Goal: Task Accomplishment & Management: Manage account settings

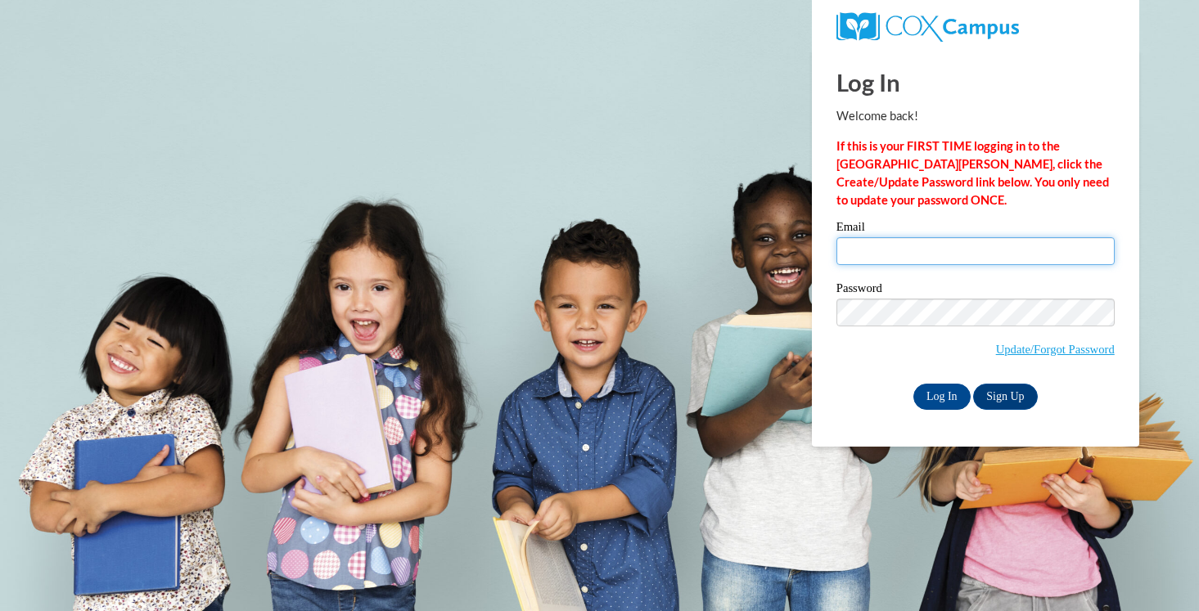
click at [980, 245] on input "Email" at bounding box center [975, 251] width 278 height 28
click at [783, 322] on body "This site uses cookies to help improve your learning experience. By continuing …" at bounding box center [599, 305] width 1199 height 611
click at [904, 218] on div "Log In Welcome back! If this is your FIRST TIME logging in to the NEW Cox Campu…" at bounding box center [975, 229] width 278 height 361
click at [904, 244] on input "Email" at bounding box center [975, 251] width 278 height 28
type input "kelsleal@hssdschools.org"
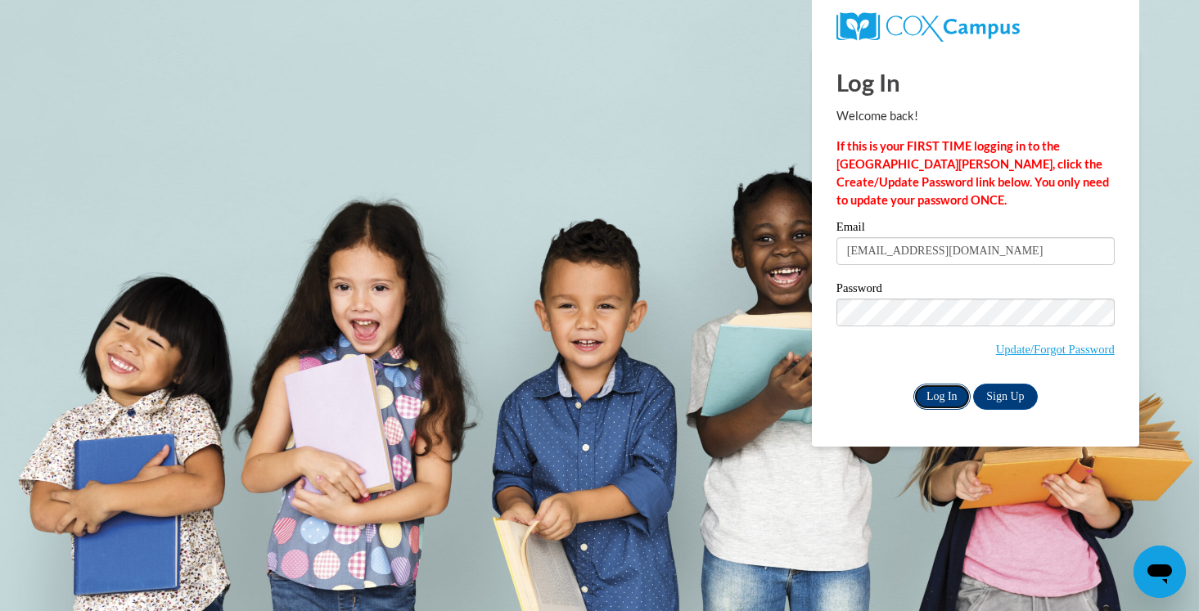
click at [948, 390] on input "Log In" at bounding box center [941, 397] width 57 height 26
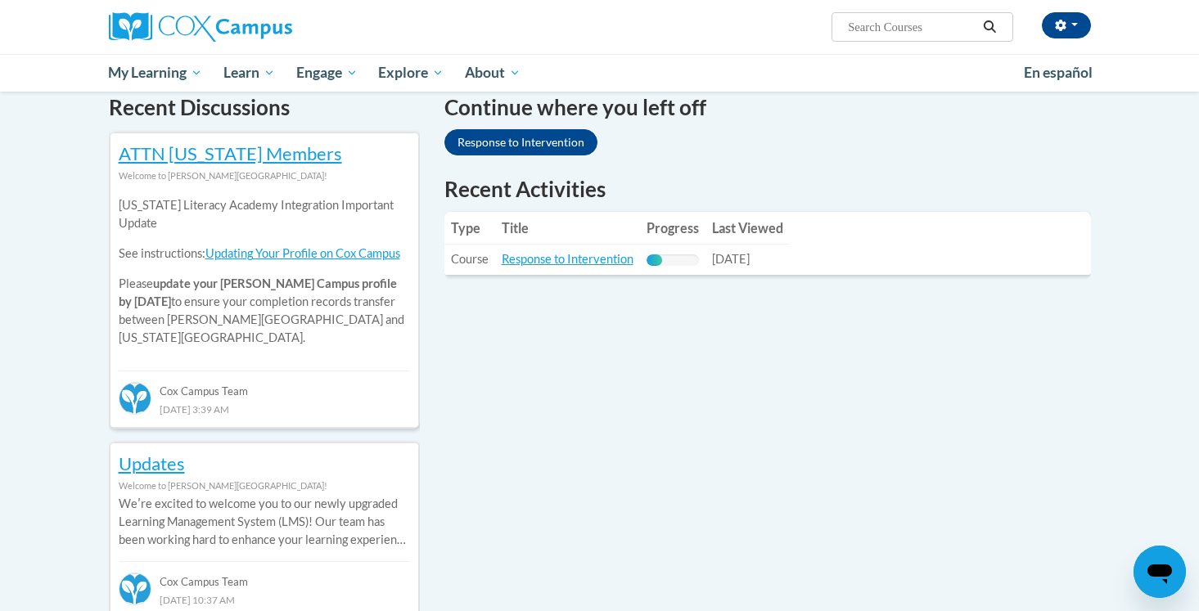
scroll to position [508, 0]
click at [543, 264] on link "Response to Intervention" at bounding box center [568, 258] width 132 height 14
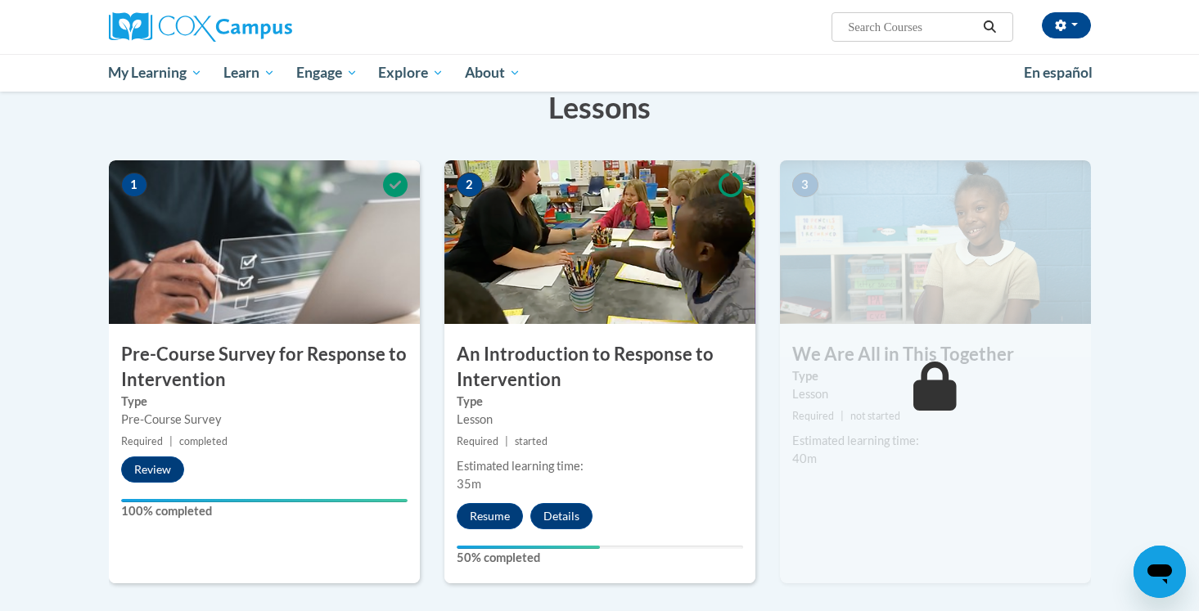
scroll to position [274, 0]
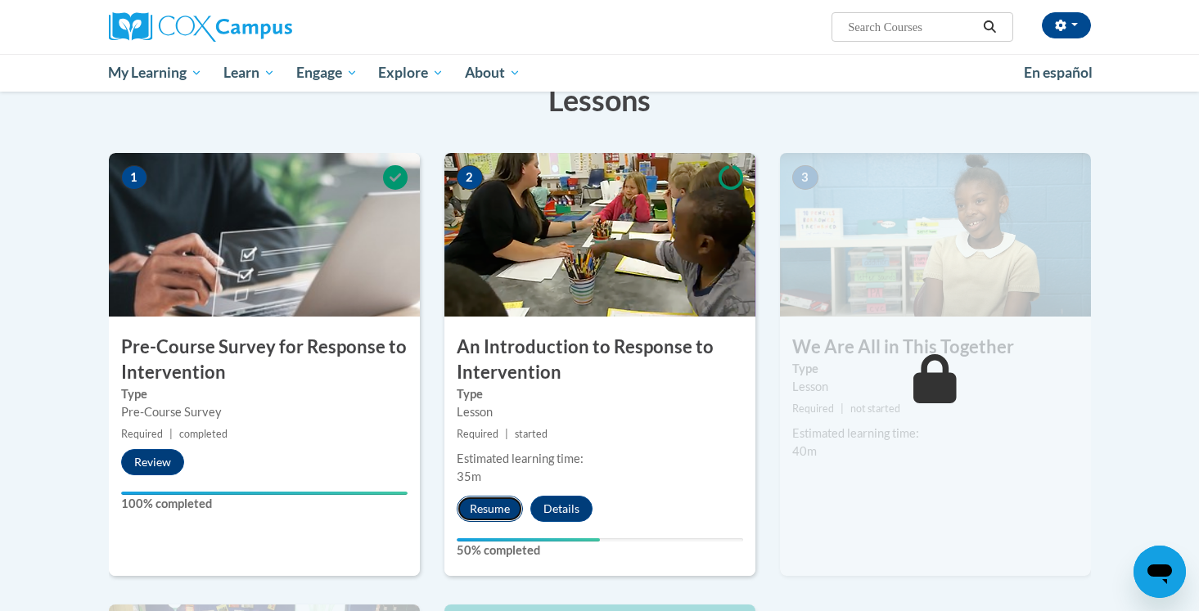
click at [491, 509] on button "Resume" at bounding box center [490, 509] width 66 height 26
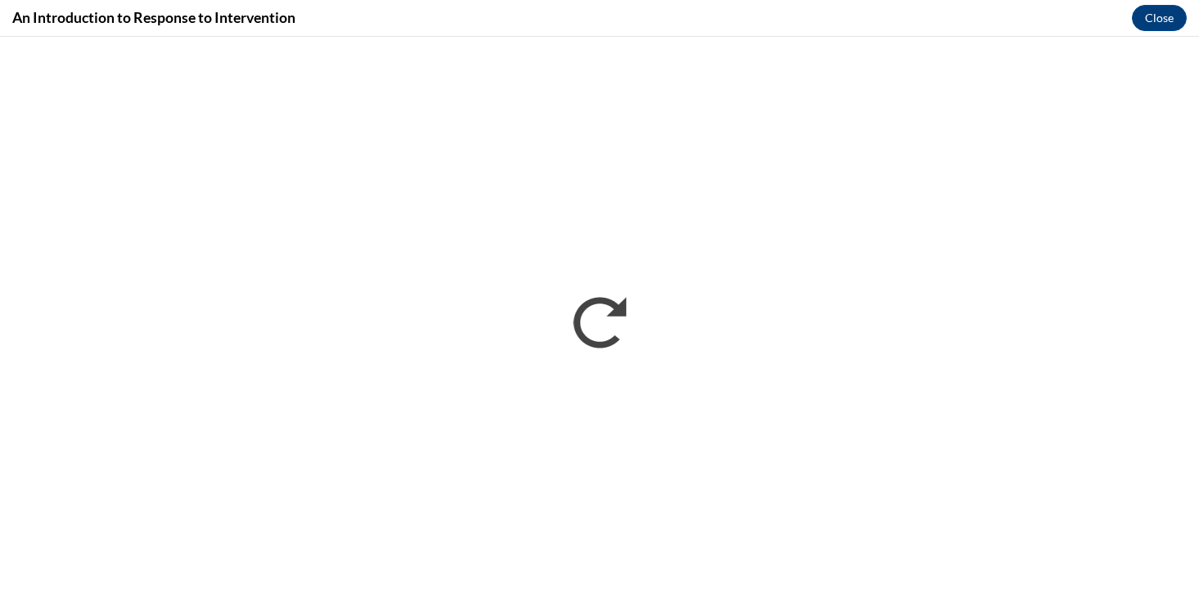
scroll to position [0, 0]
